Goal: Download file/media

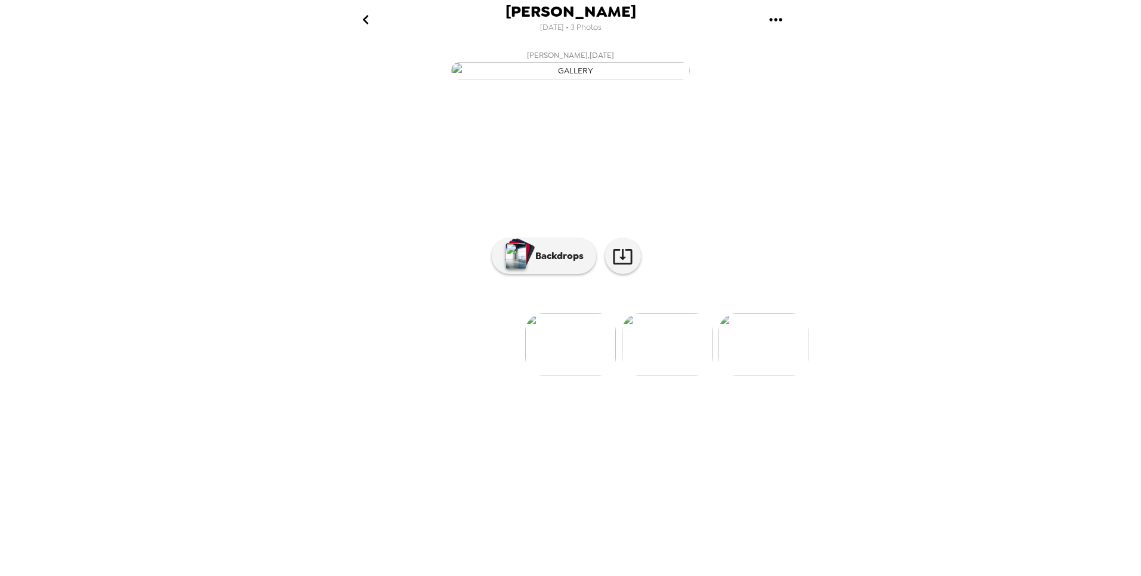
scroll to position [0, 192]
click at [778, 21] on icon "gallery menu" at bounding box center [775, 19] width 19 height 19
click at [815, 57] on span "Download all photos" at bounding box center [832, 54] width 91 height 14
click at [398, 375] on img at bounding box center [379, 344] width 91 height 62
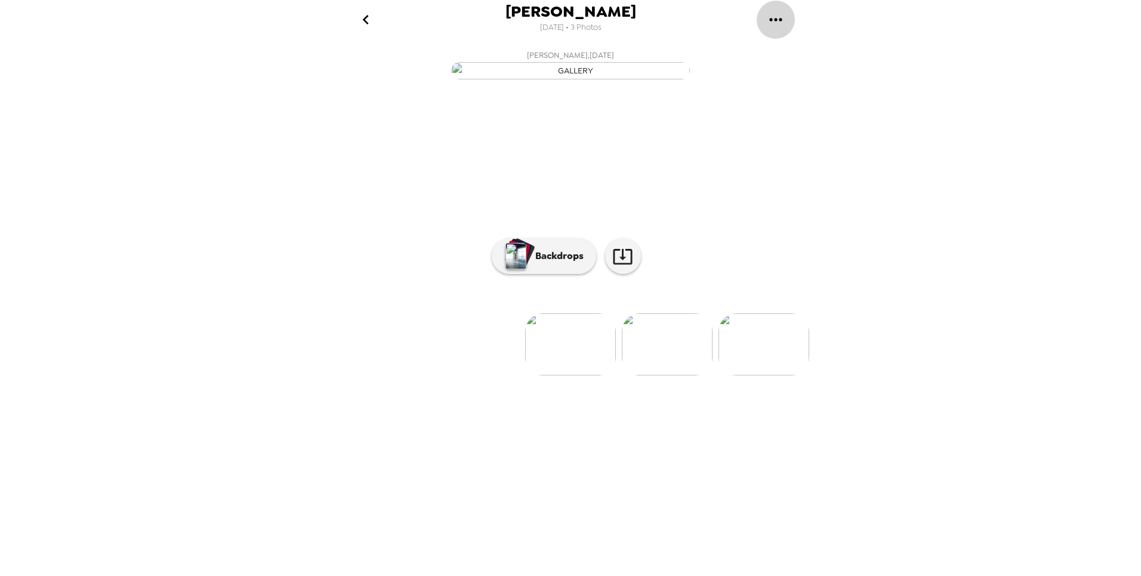
click at [777, 17] on icon "gallery menu" at bounding box center [775, 19] width 19 height 19
click at [803, 50] on span "Download all photos" at bounding box center [832, 54] width 91 height 14
click at [755, 375] on img at bounding box center [764, 344] width 91 height 62
click at [456, 375] on img at bounding box center [475, 344] width 91 height 62
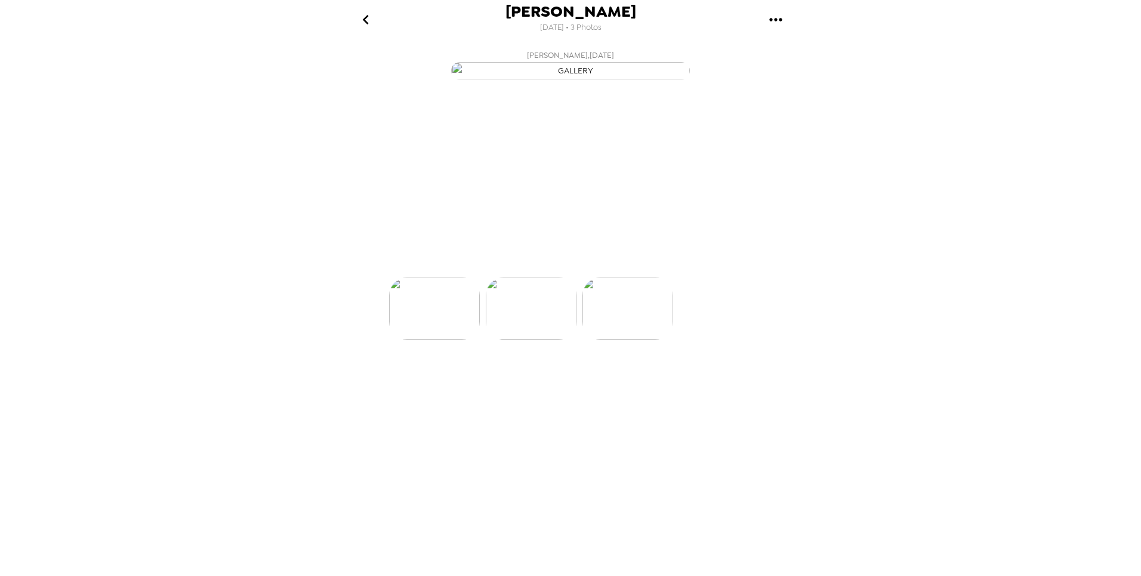
scroll to position [0, 96]
click at [781, 21] on icon "gallery menu" at bounding box center [775, 19] width 19 height 19
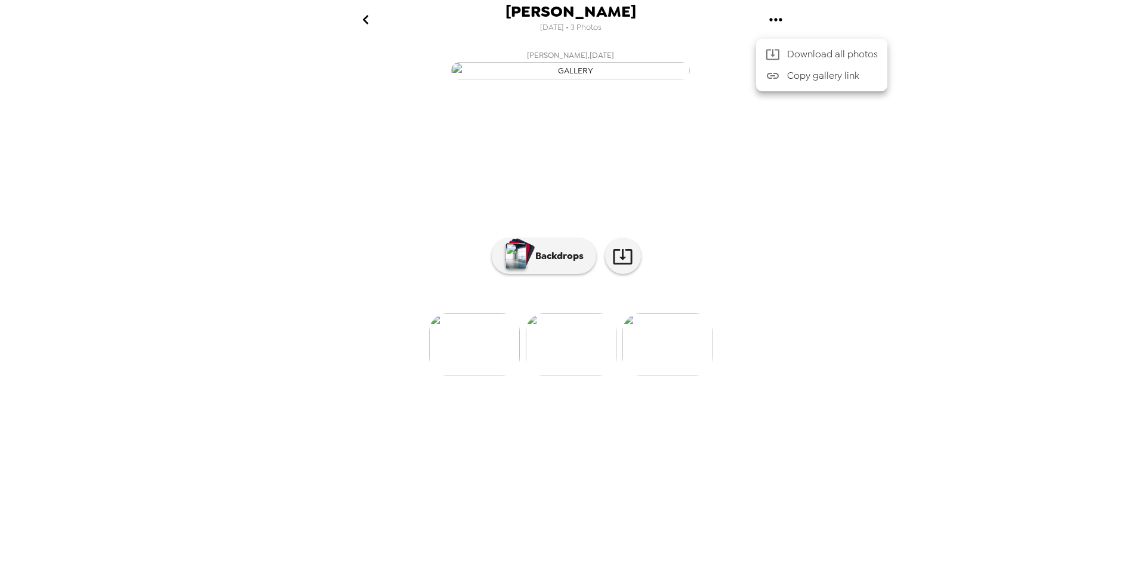
click at [818, 59] on span "Download all photos" at bounding box center [832, 54] width 91 height 14
click at [496, 375] on img at bounding box center [474, 344] width 91 height 62
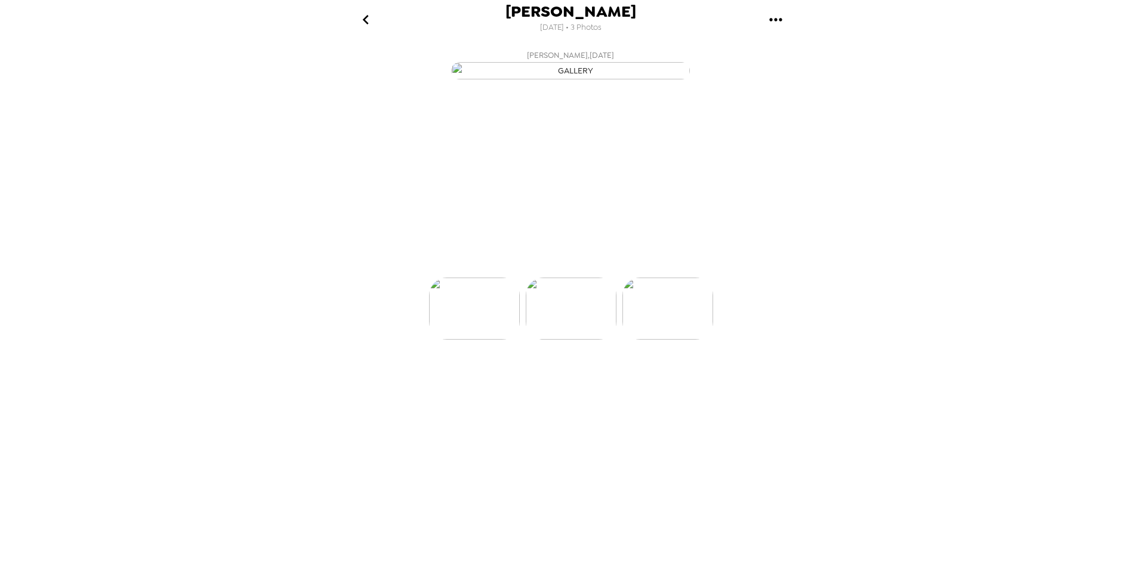
scroll to position [0, 0]
click at [668, 375] on img at bounding box center [667, 344] width 91 height 62
click at [684, 375] on img at bounding box center [668, 344] width 91 height 62
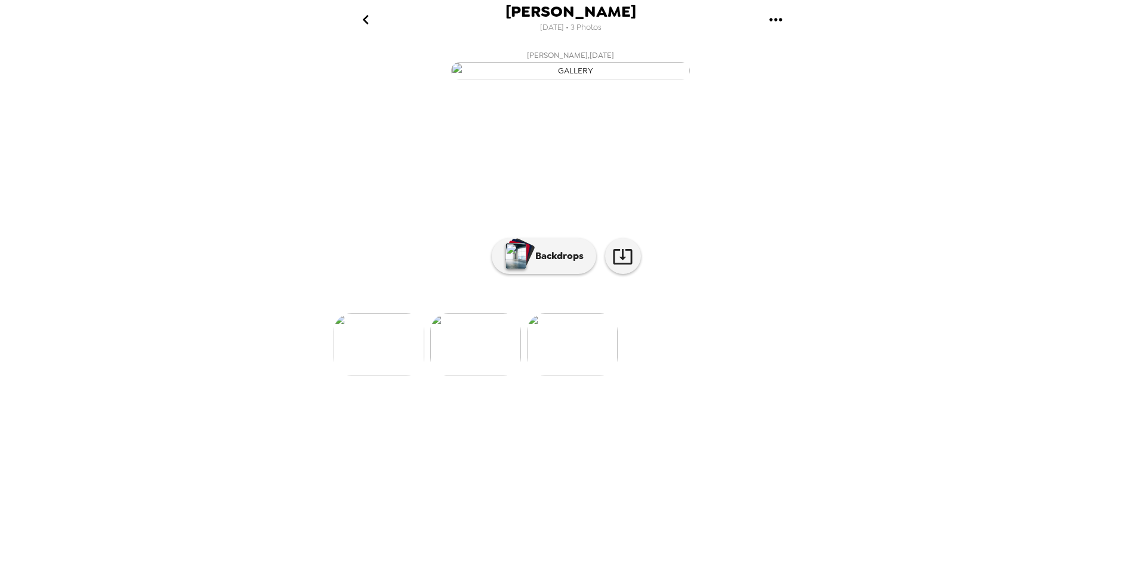
click at [405, 375] on img at bounding box center [379, 344] width 91 height 62
click at [569, 274] on button "Backdrops" at bounding box center [544, 256] width 104 height 36
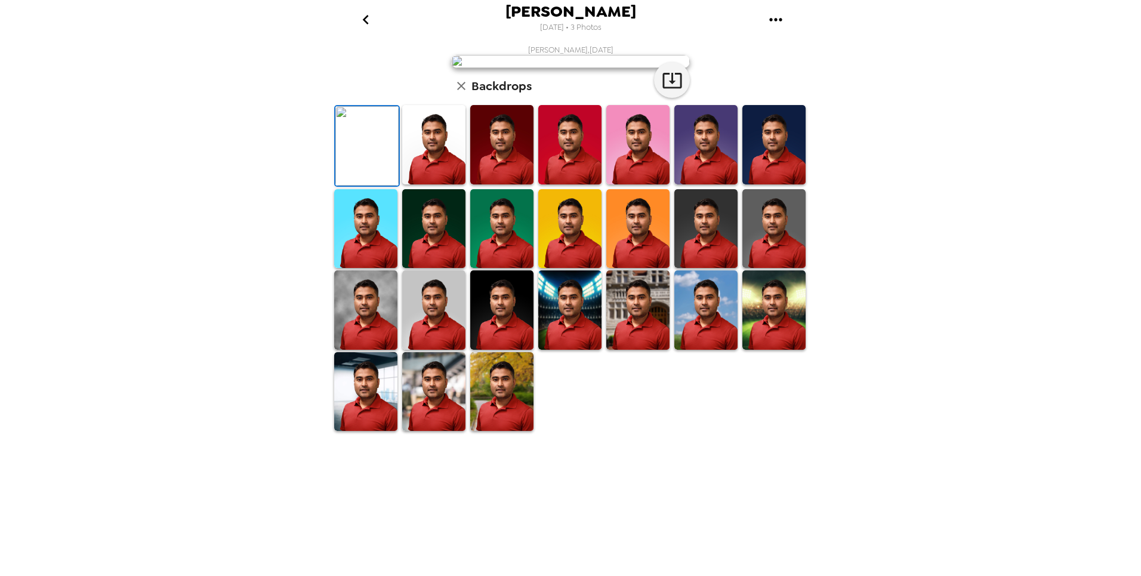
scroll to position [116, 0]
click at [378, 350] on img at bounding box center [365, 309] width 63 height 79
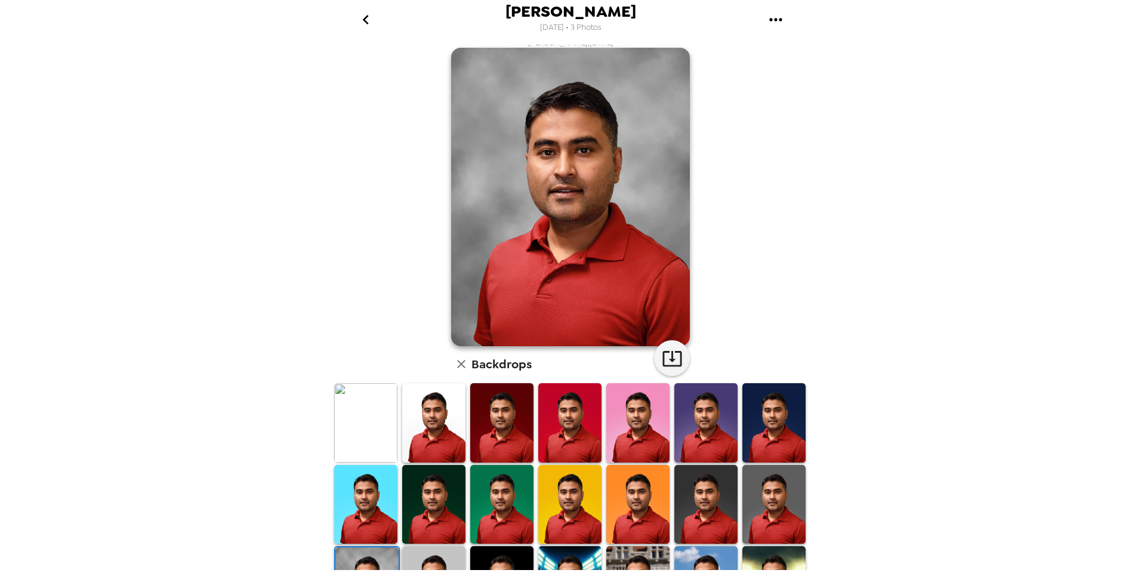
scroll to position [0, 0]
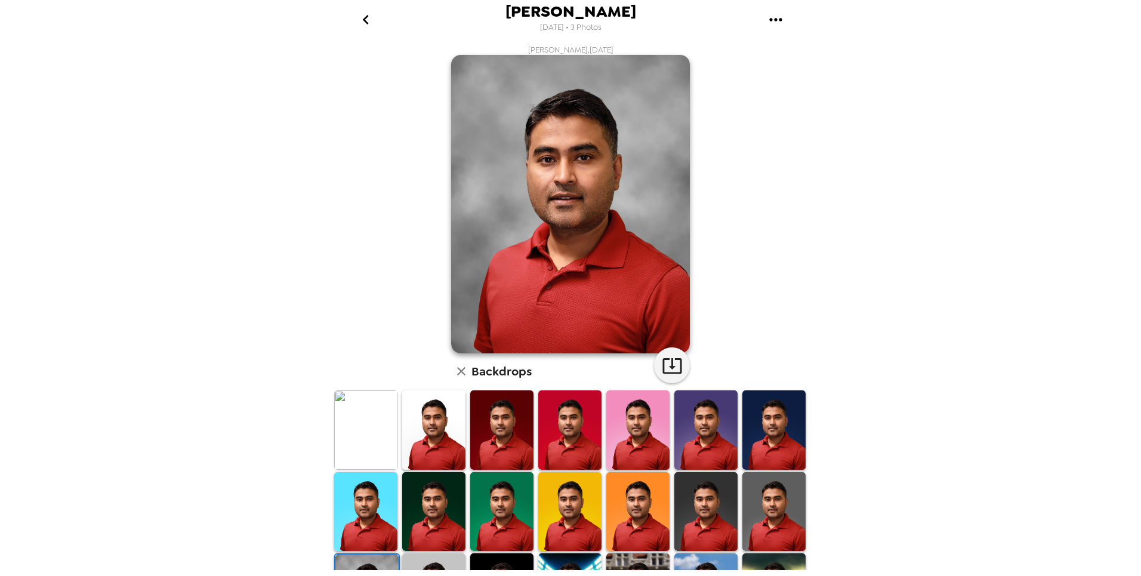
click at [392, 441] on img at bounding box center [365, 429] width 63 height 79
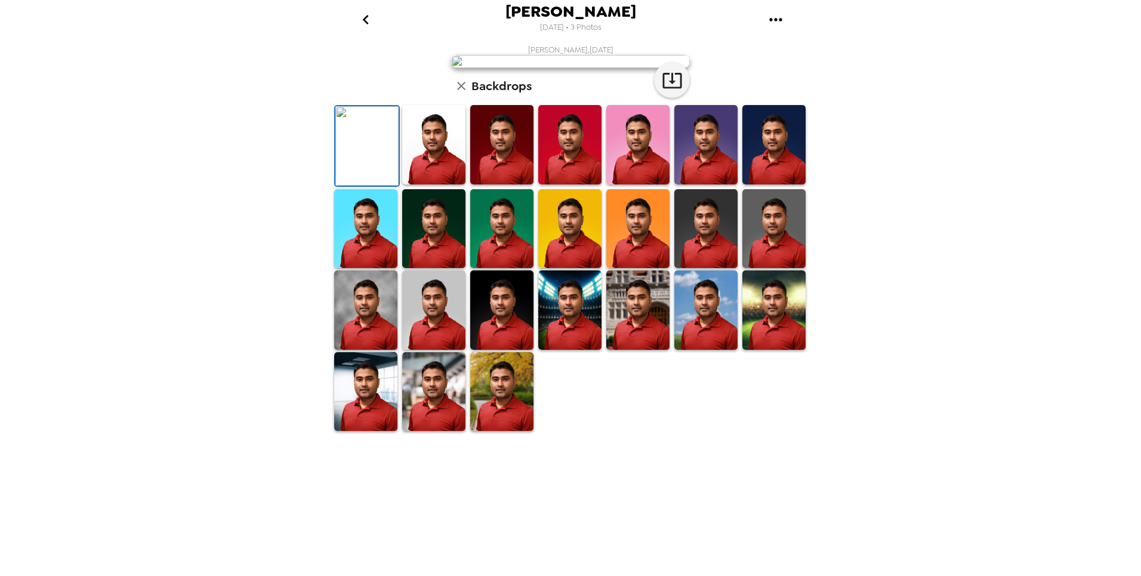
click at [383, 186] on img at bounding box center [366, 145] width 63 height 79
click at [418, 184] on img at bounding box center [433, 144] width 63 height 79
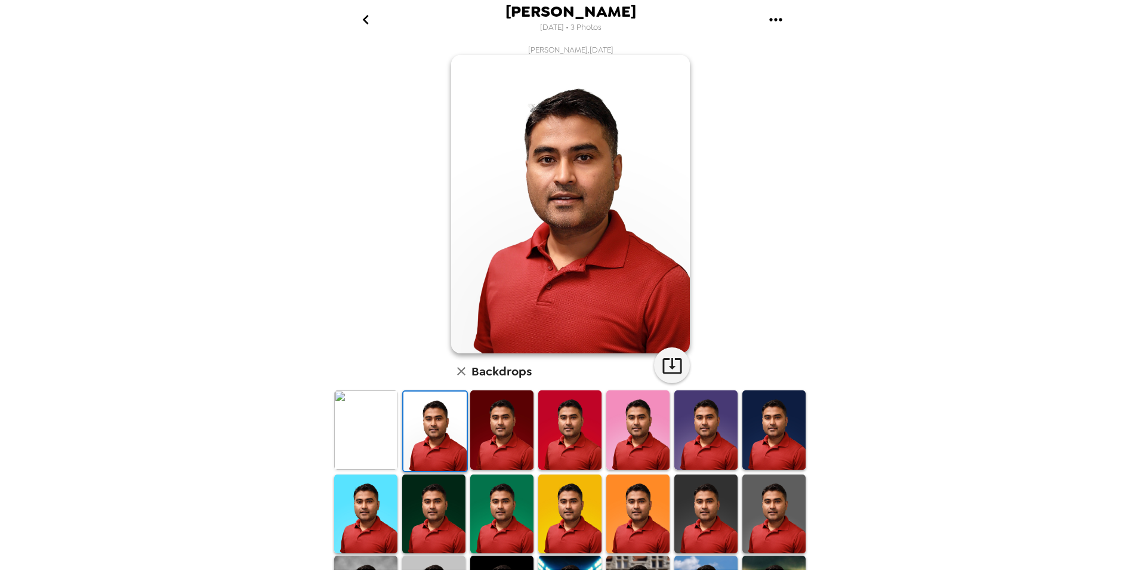
click at [460, 440] on img at bounding box center [435, 431] width 63 height 79
click at [482, 438] on img at bounding box center [501, 429] width 63 height 79
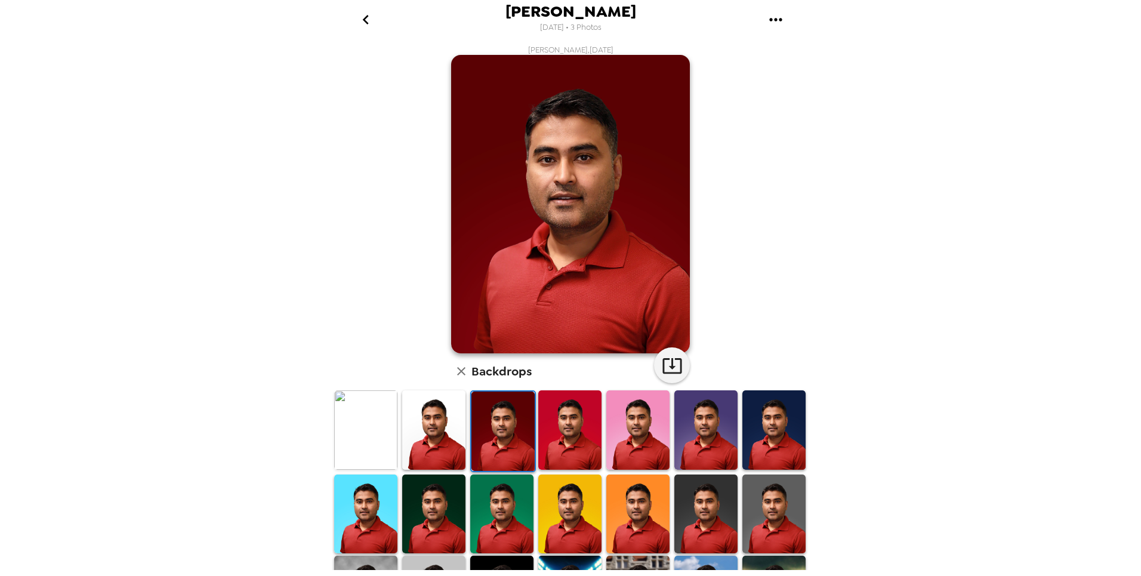
click at [543, 432] on img at bounding box center [569, 429] width 63 height 79
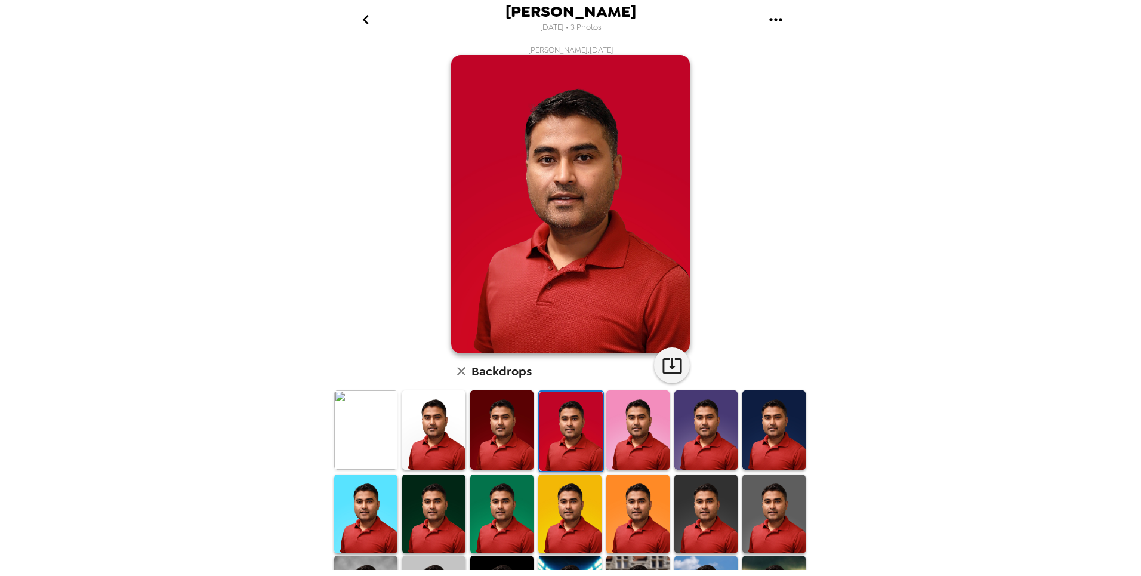
click at [615, 432] on img at bounding box center [637, 429] width 63 height 79
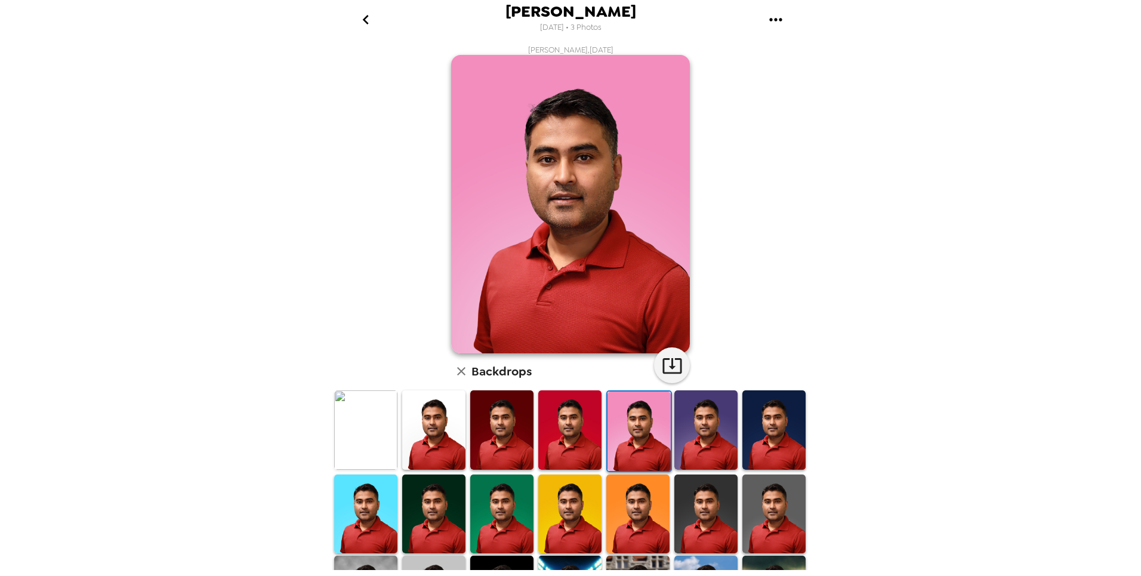
click at [746, 419] on img at bounding box center [774, 429] width 63 height 79
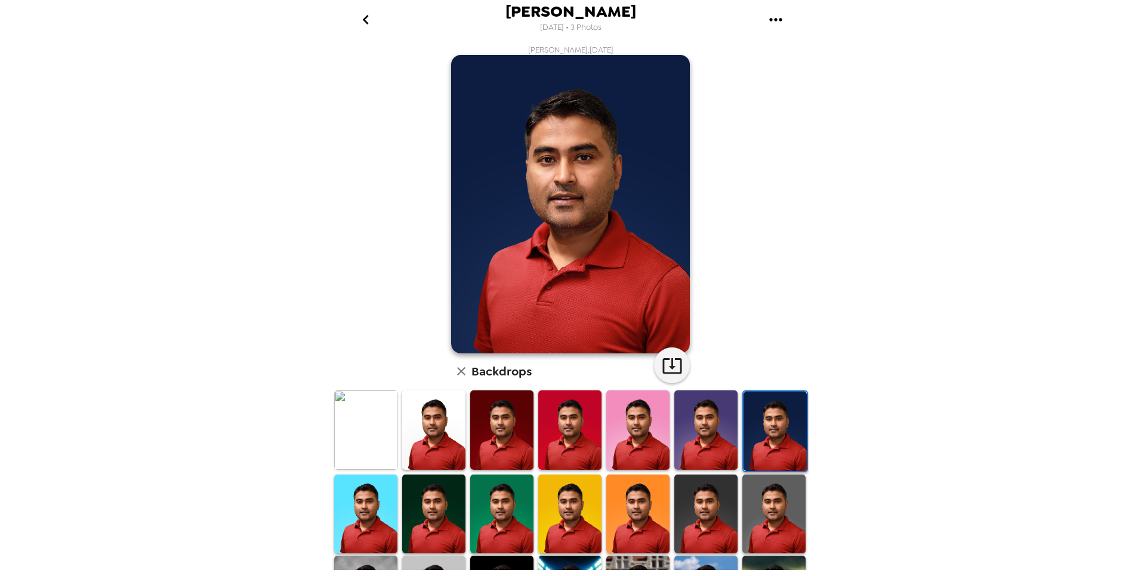
click at [659, 430] on img at bounding box center [637, 429] width 63 height 79
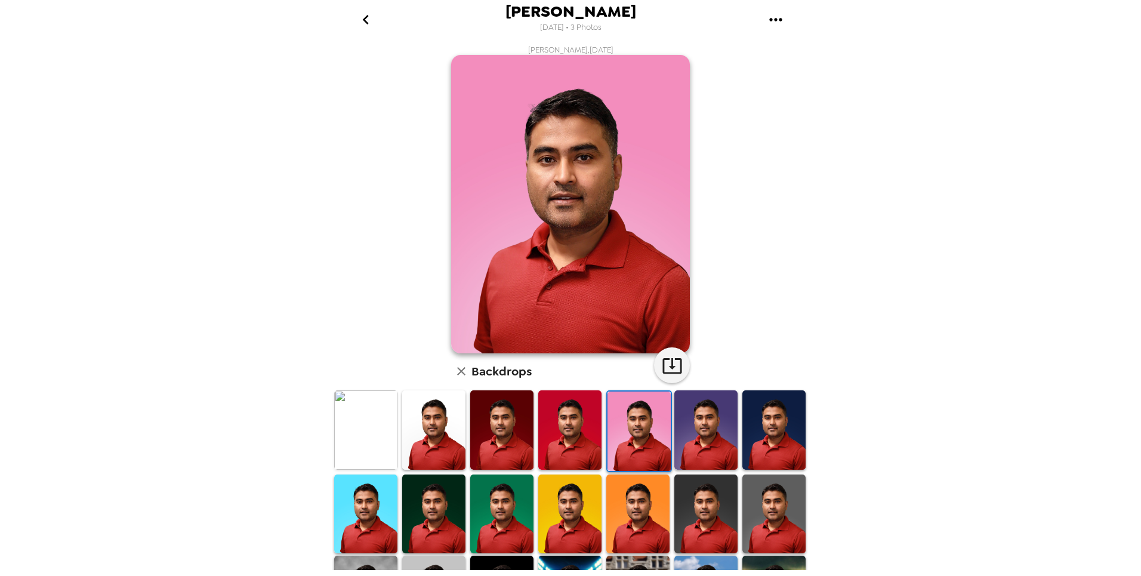
click at [700, 451] on img at bounding box center [706, 429] width 63 height 79
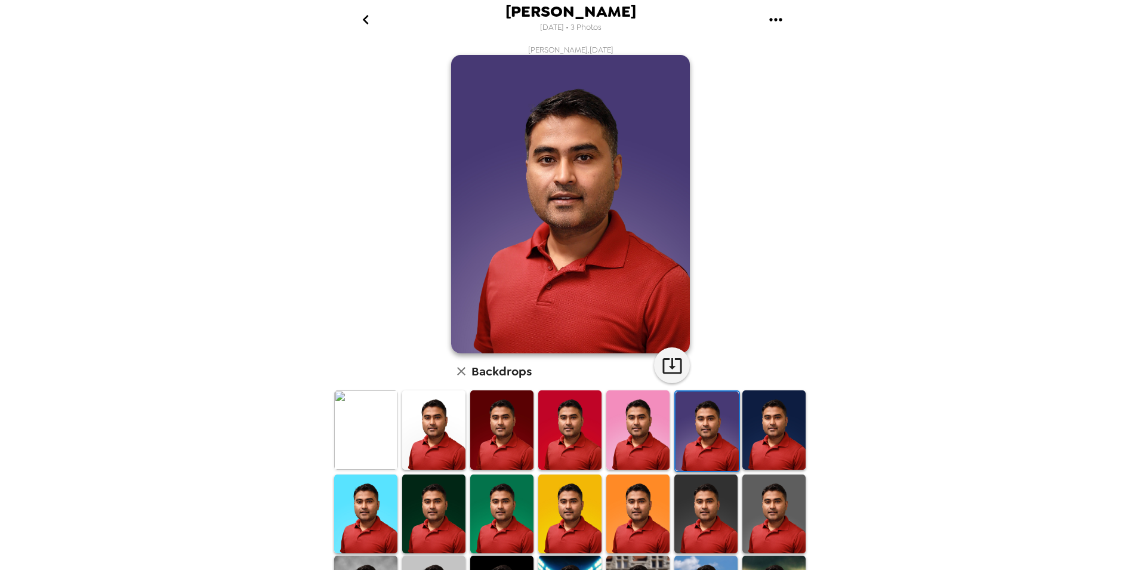
click at [743, 438] on img at bounding box center [774, 429] width 63 height 79
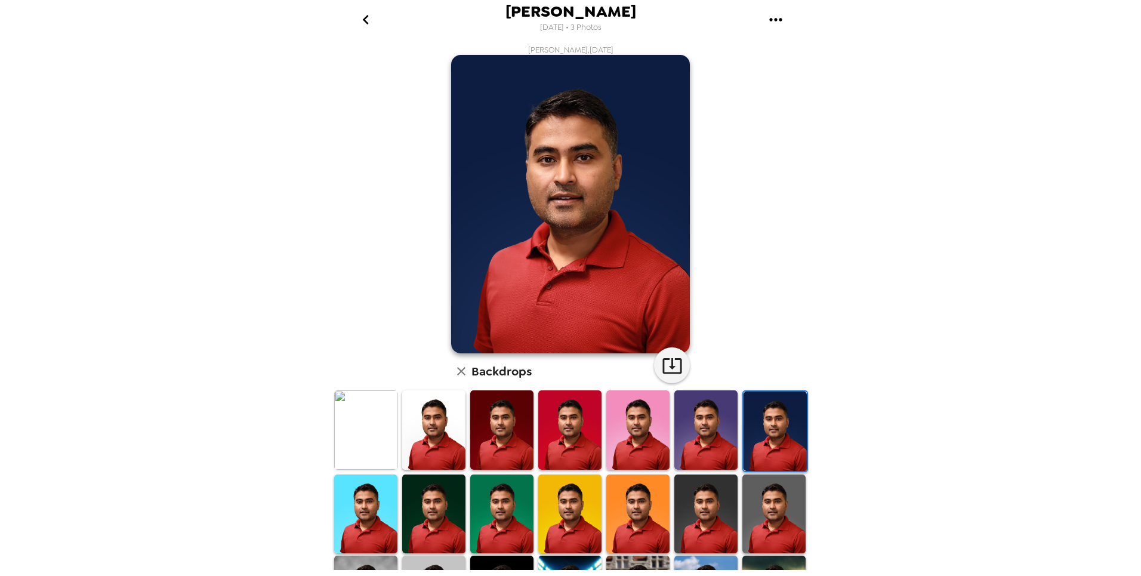
click at [374, 522] on img at bounding box center [365, 514] width 63 height 79
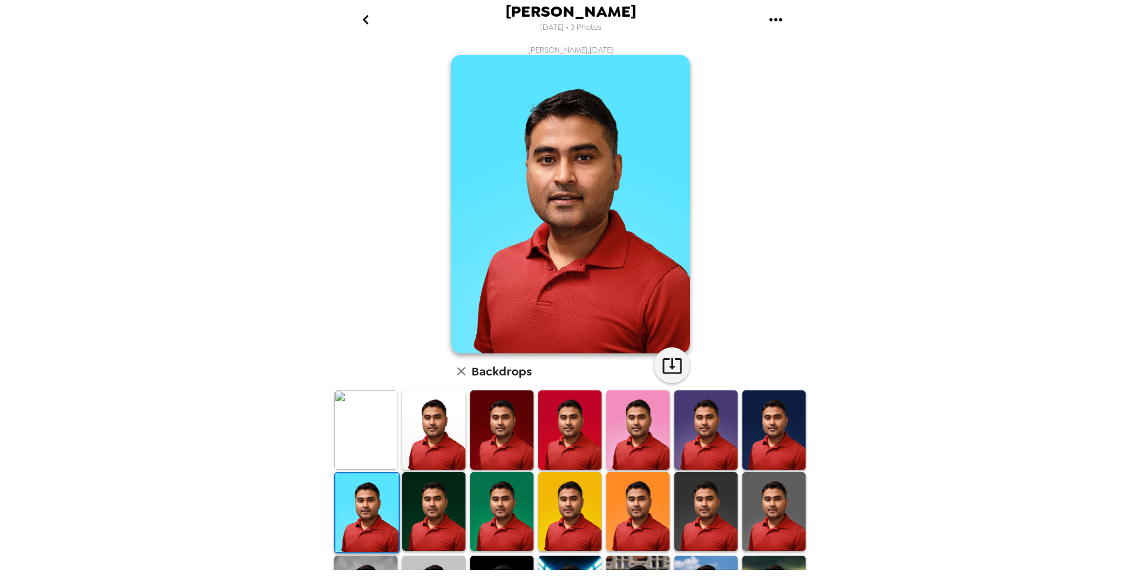
click at [428, 510] on img at bounding box center [433, 511] width 63 height 79
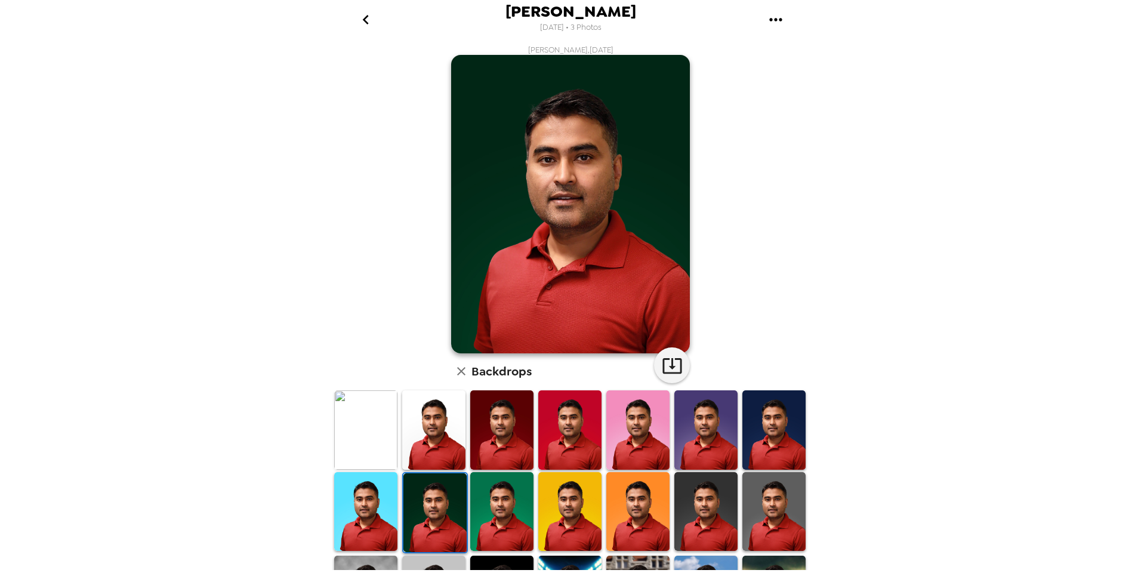
click at [509, 503] on img at bounding box center [501, 511] width 63 height 79
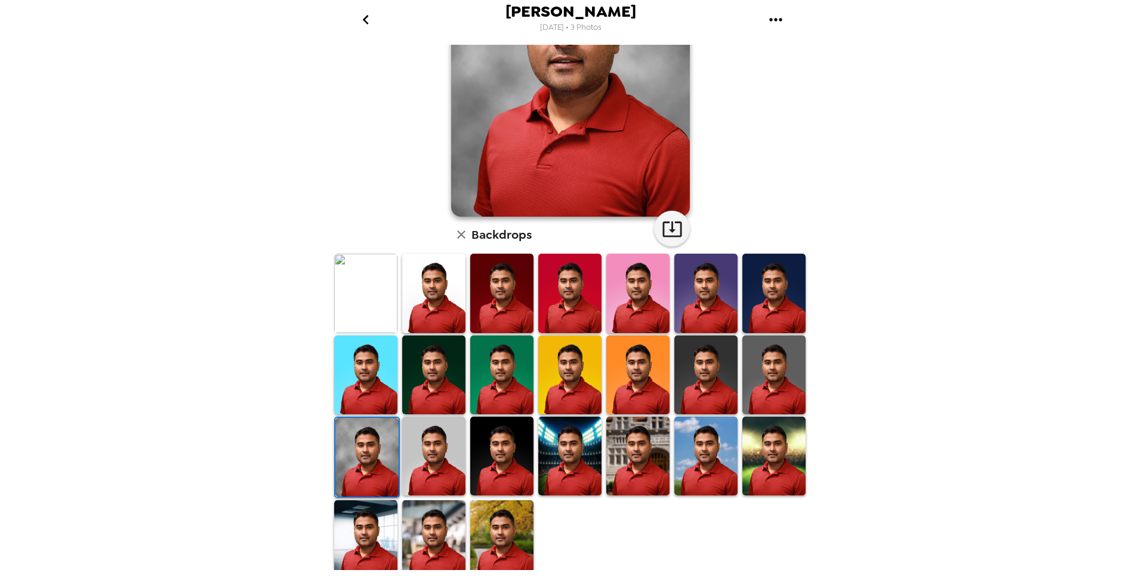
scroll to position [141, 0]
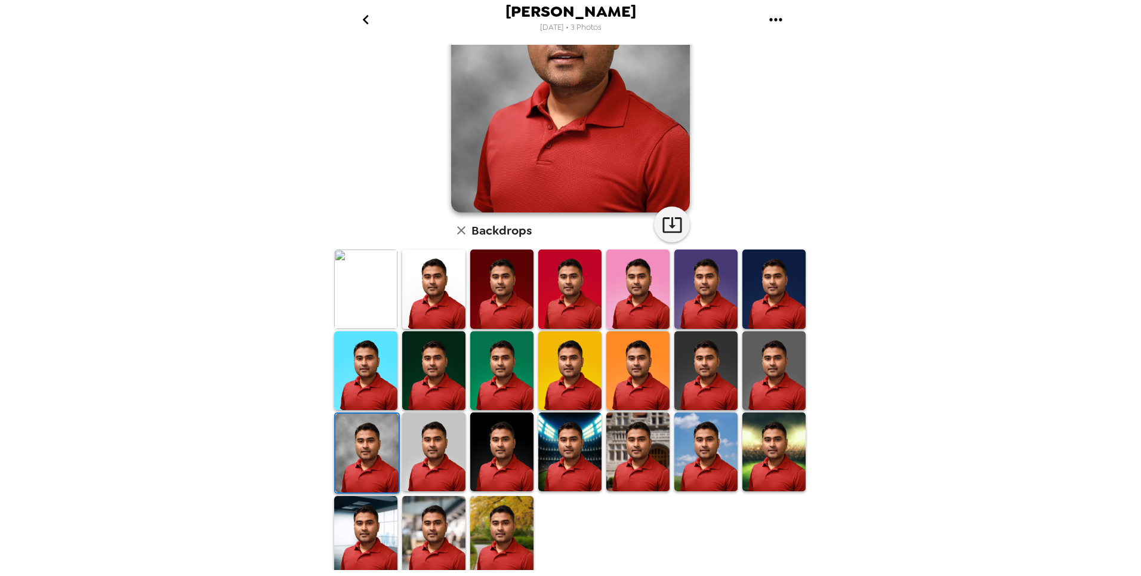
click at [422, 516] on img at bounding box center [433, 535] width 63 height 79
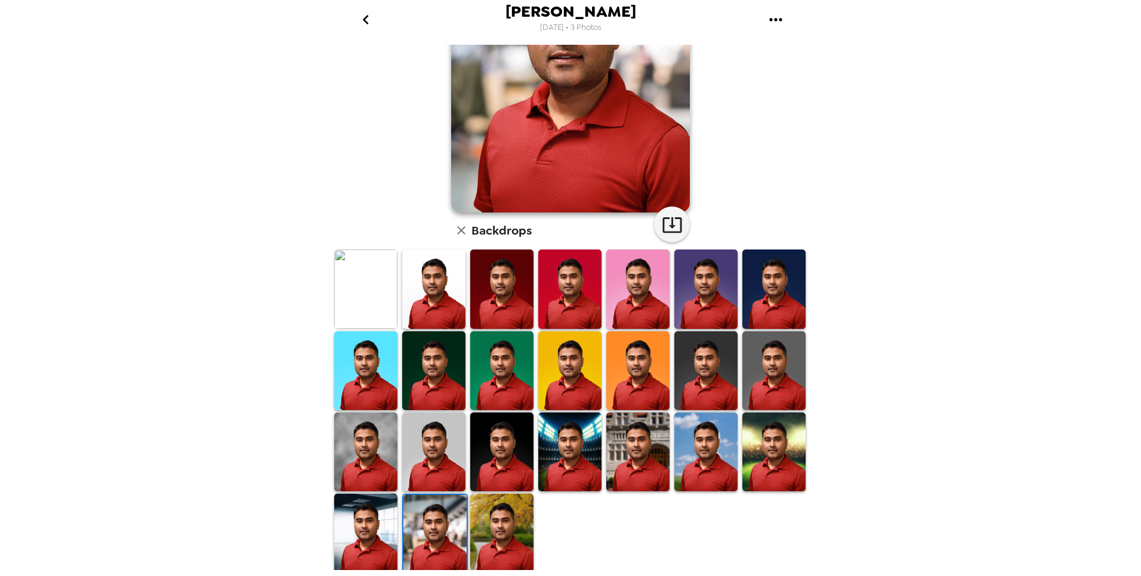
click at [378, 498] on img at bounding box center [365, 533] width 63 height 79
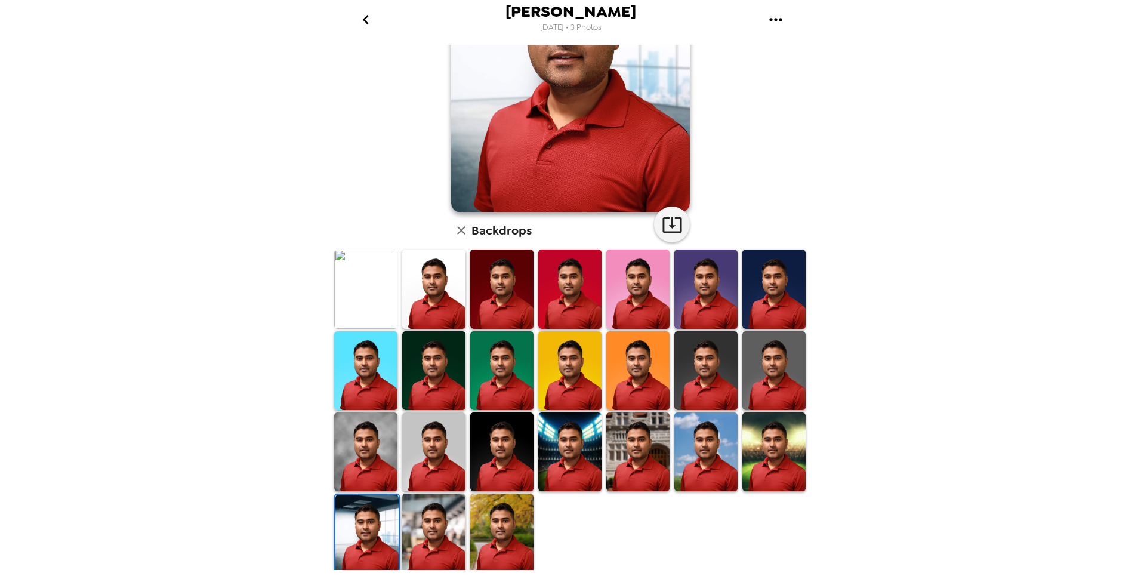
click at [446, 529] on img at bounding box center [433, 533] width 63 height 79
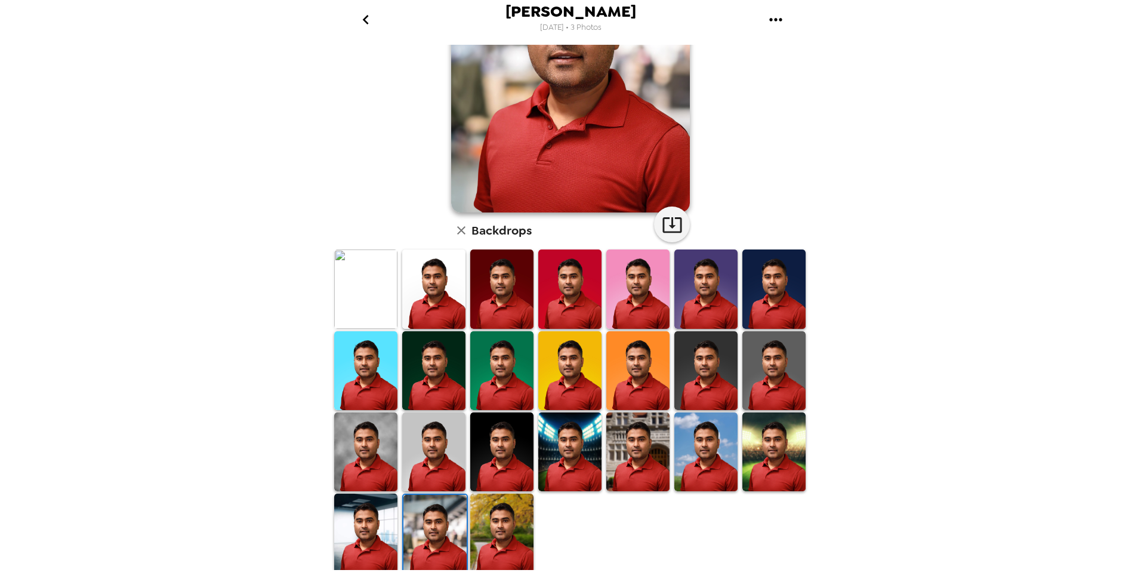
click at [354, 453] on img at bounding box center [365, 451] width 63 height 79
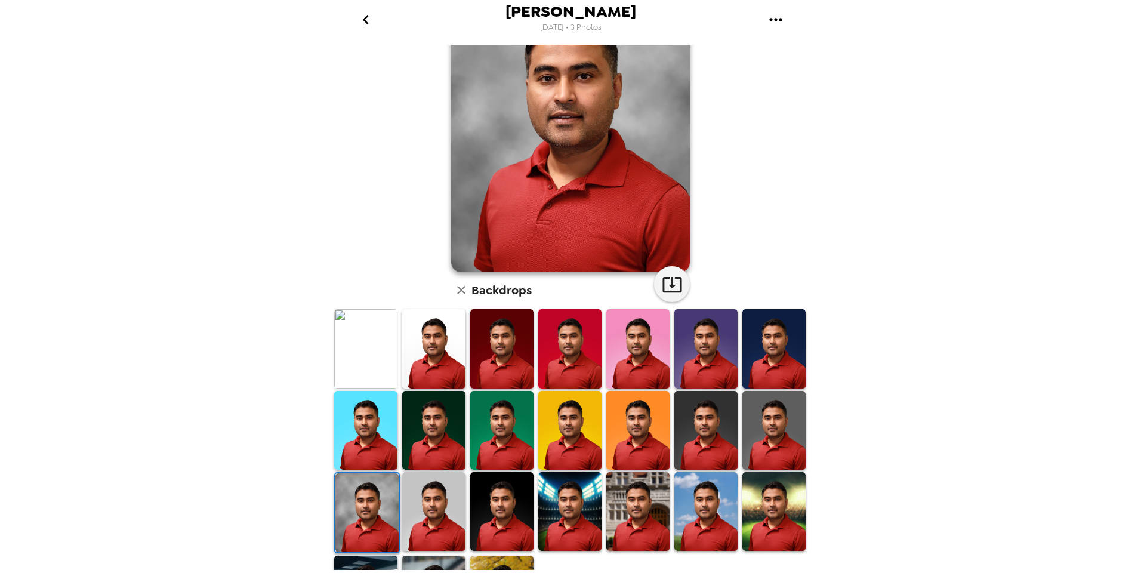
scroll to position [0, 0]
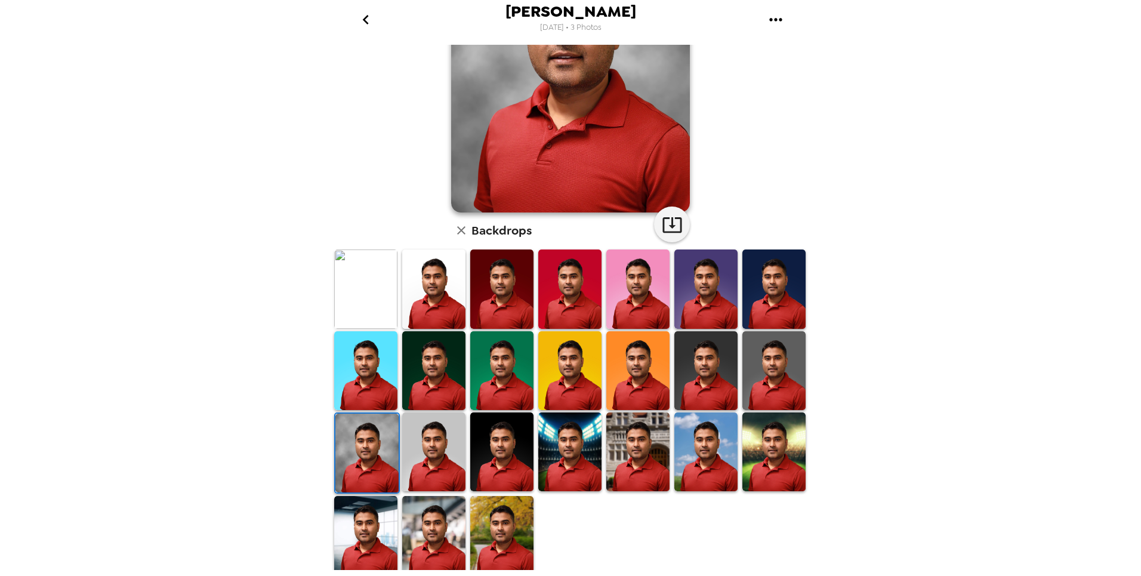
click at [440, 439] on img at bounding box center [433, 451] width 63 height 79
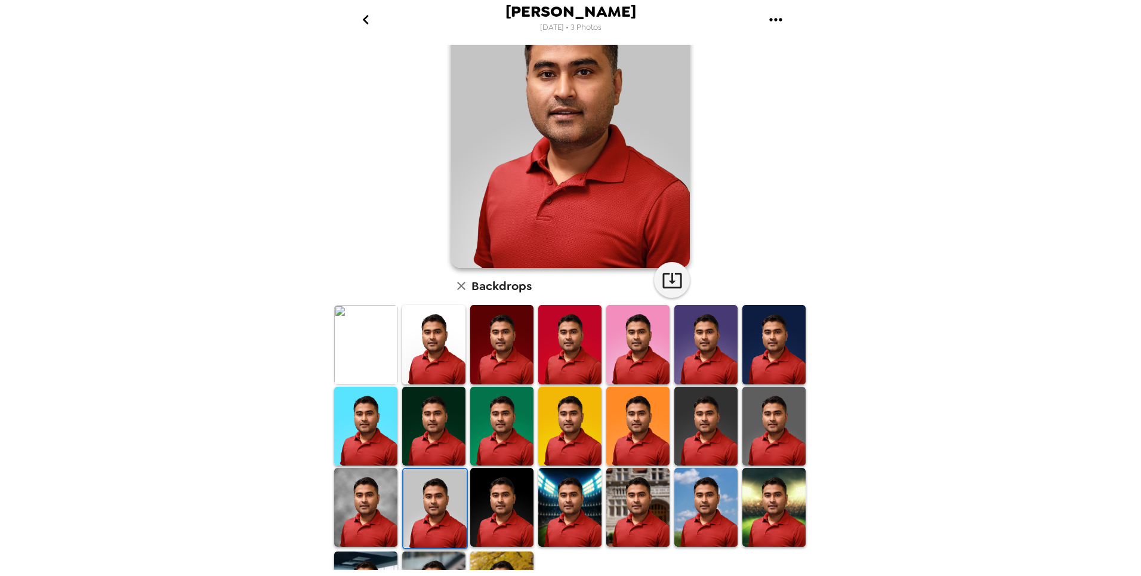
scroll to position [141, 0]
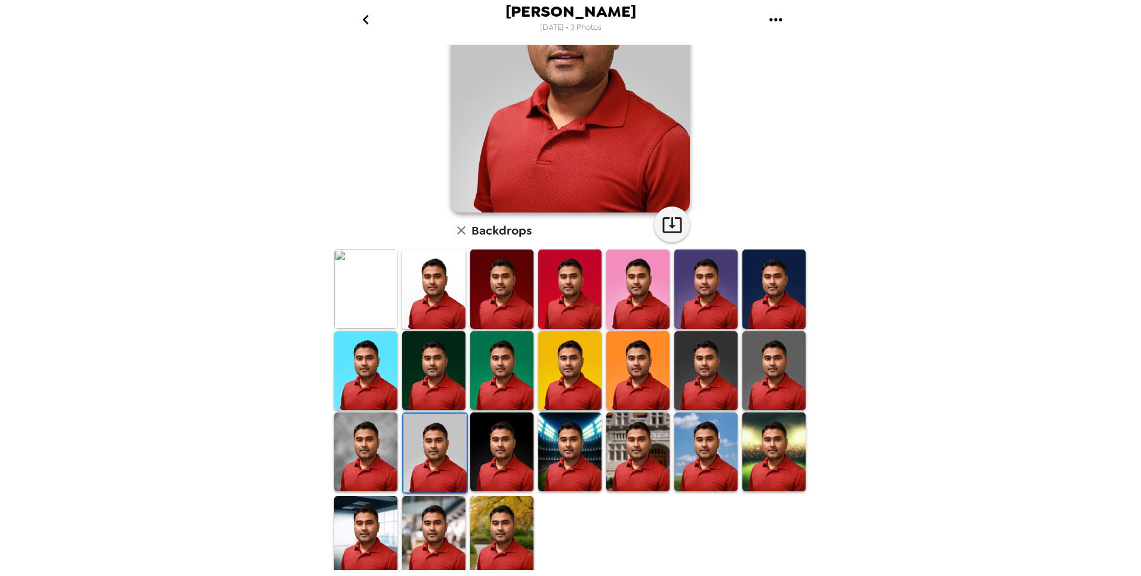
click at [606, 439] on img at bounding box center [637, 451] width 63 height 79
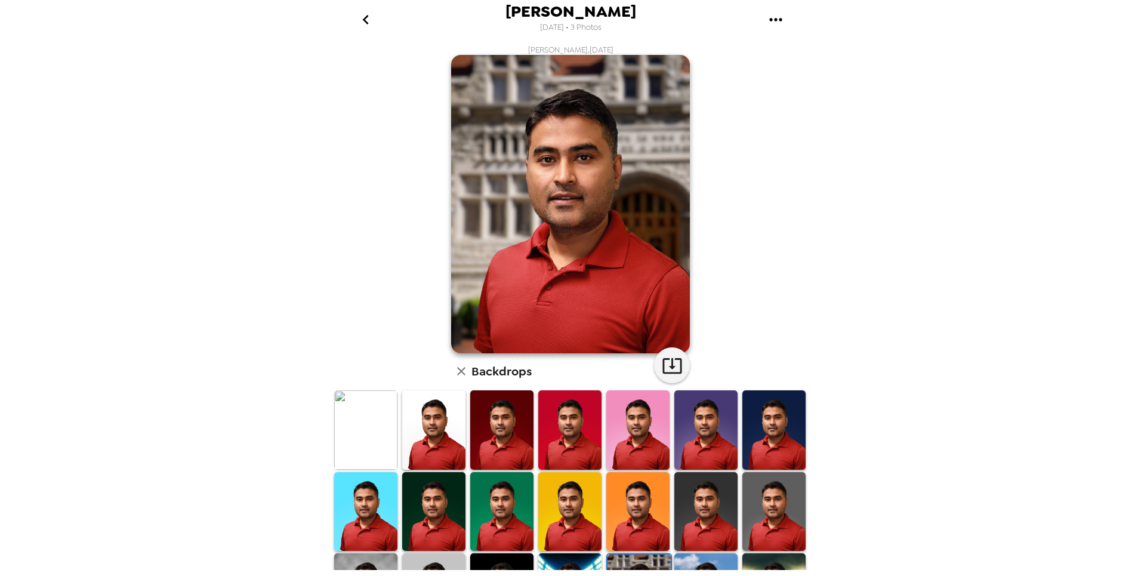
scroll to position [100, 0]
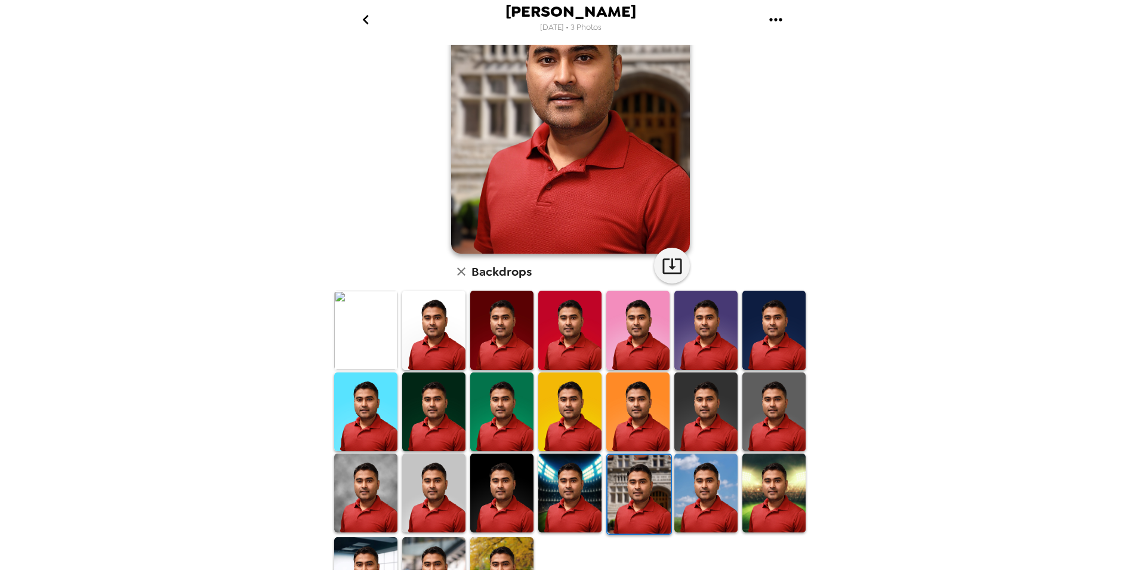
click at [695, 409] on img at bounding box center [706, 411] width 63 height 79
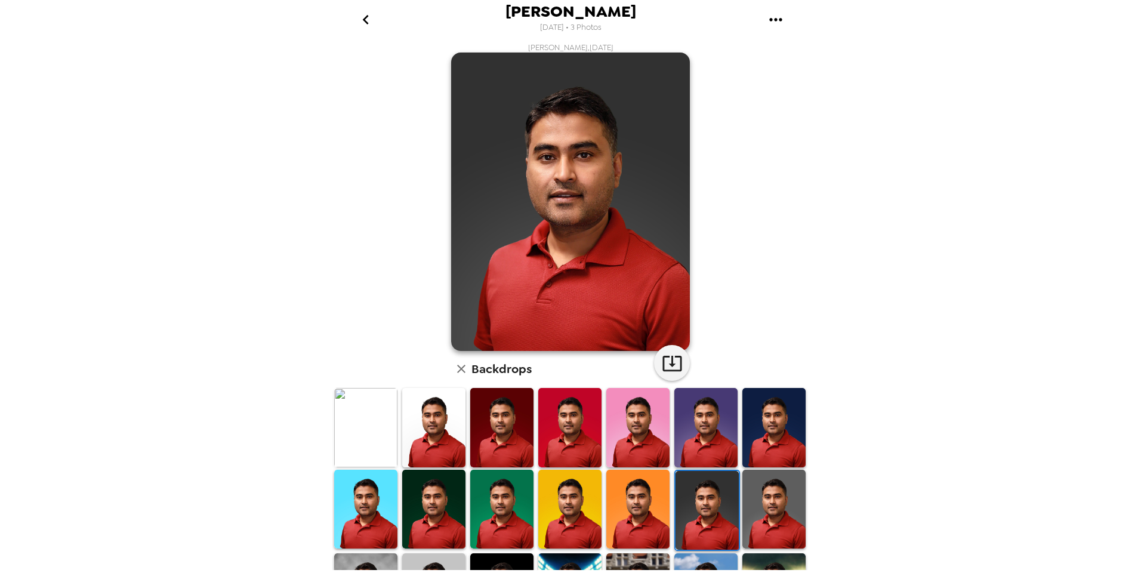
scroll to position [2, 0]
click at [762, 478] on img at bounding box center [774, 509] width 63 height 79
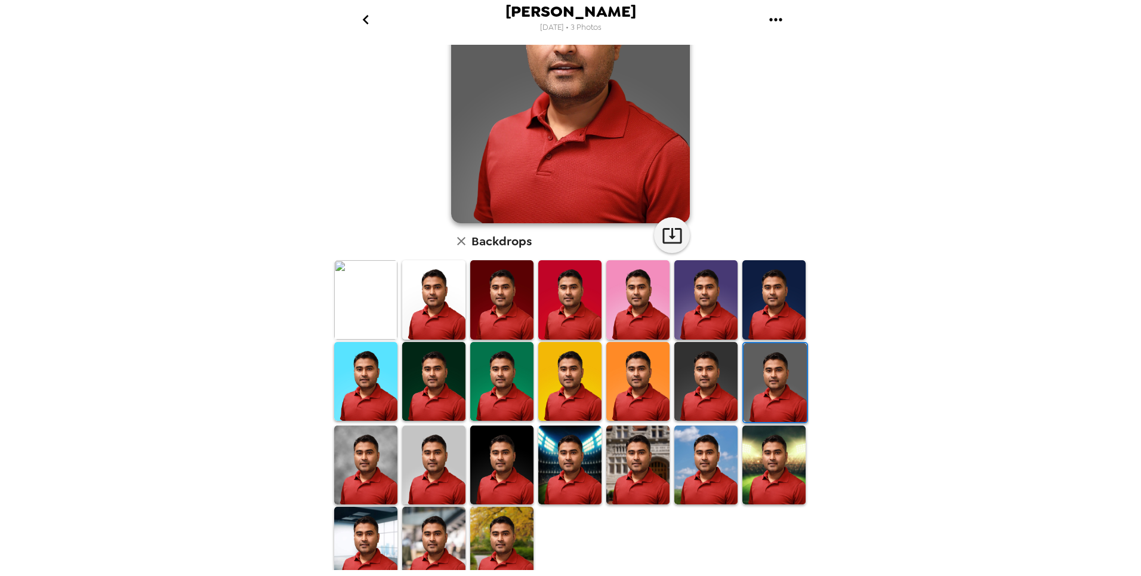
scroll to position [141, 0]
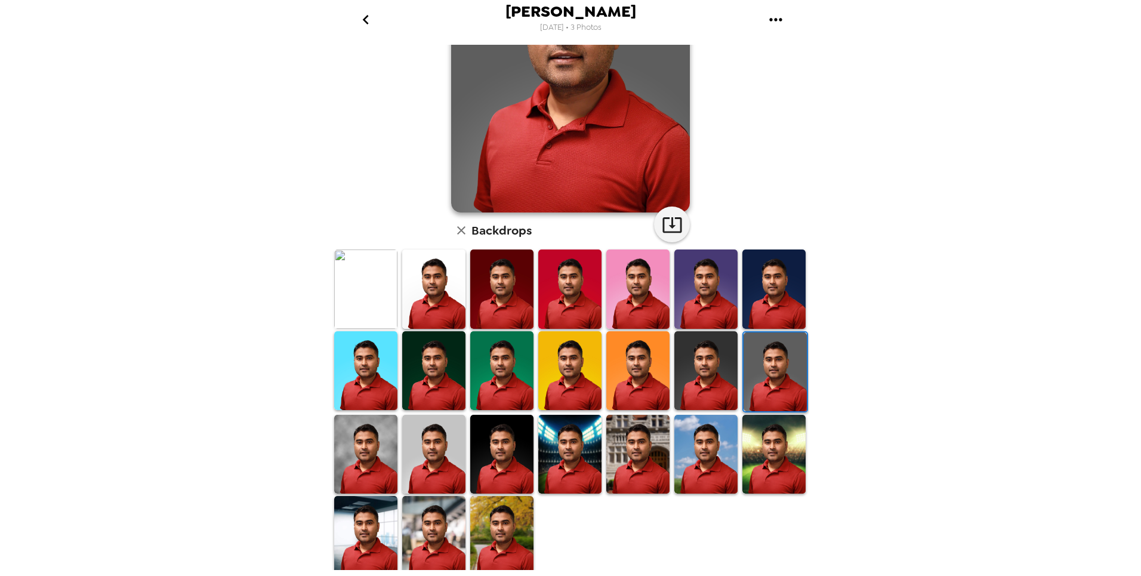
click at [642, 455] on img at bounding box center [637, 454] width 63 height 79
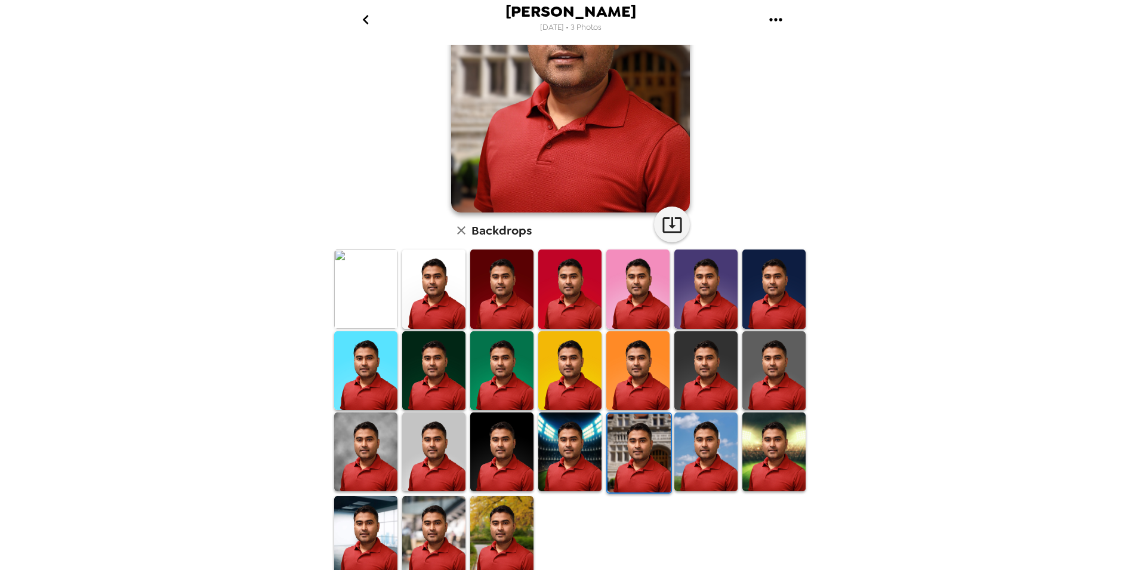
click at [688, 459] on img at bounding box center [706, 451] width 63 height 79
